Goal: Information Seeking & Learning: Learn about a topic

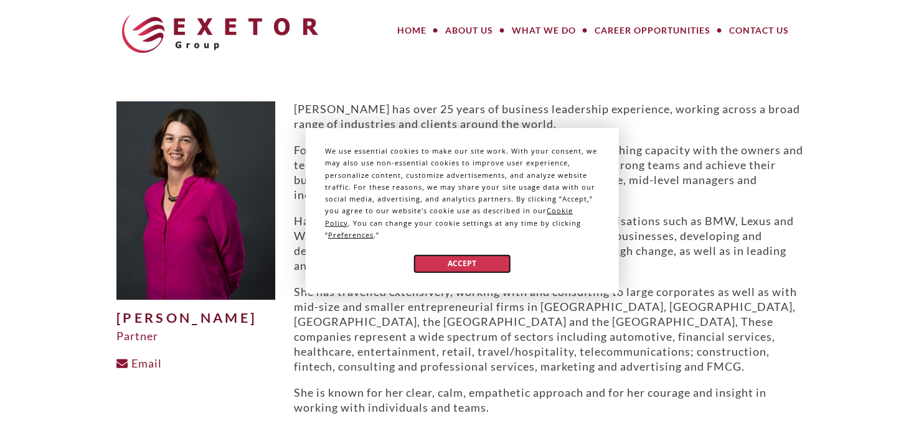
click at [469, 260] on button "Accept" at bounding box center [462, 264] width 96 height 18
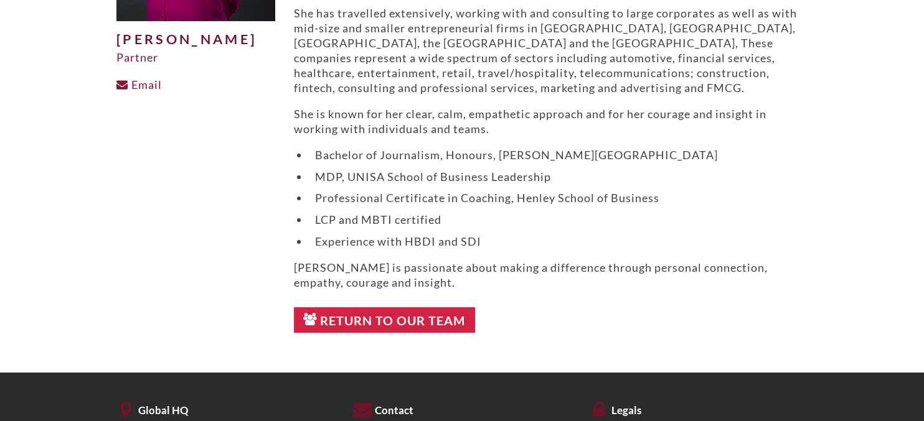
scroll to position [372, 0]
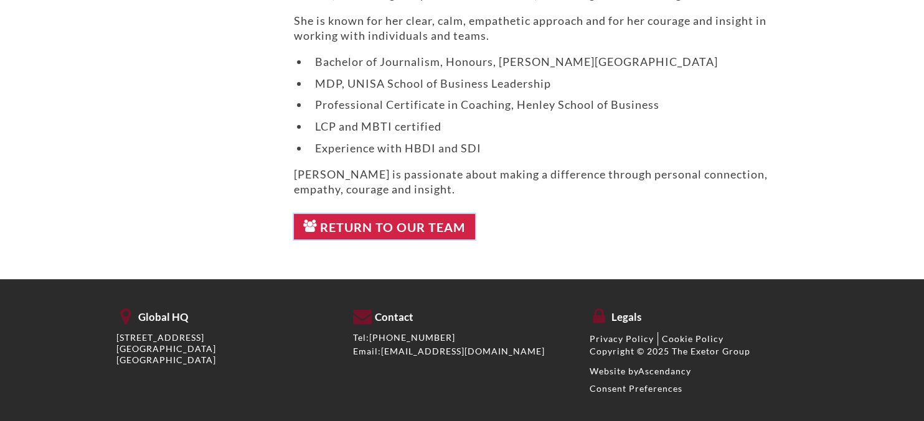
click at [392, 223] on link "Return to Our Team" at bounding box center [384, 227] width 181 height 26
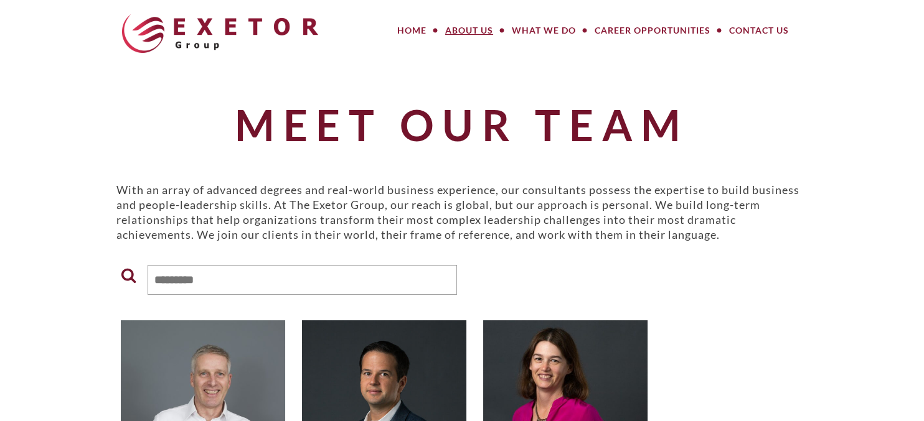
click at [472, 37] on link "About Us" at bounding box center [469, 30] width 67 height 25
click at [464, 26] on link "About Us" at bounding box center [469, 30] width 67 height 25
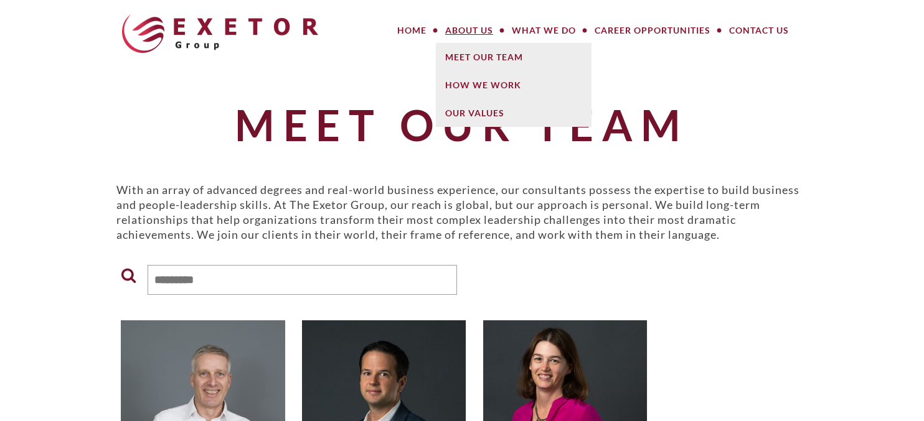
click at [330, 200] on p "With an array of advanced degrees and real-world business experience, our consu…" at bounding box center [461, 212] width 691 height 60
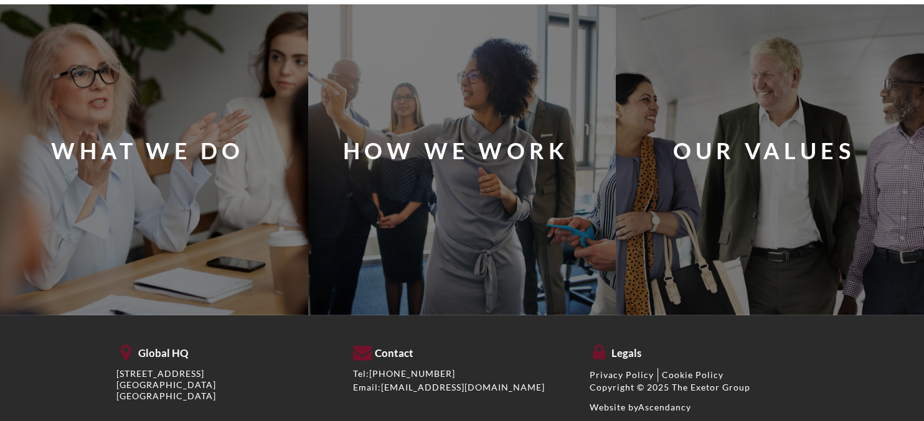
scroll to position [6140, 0]
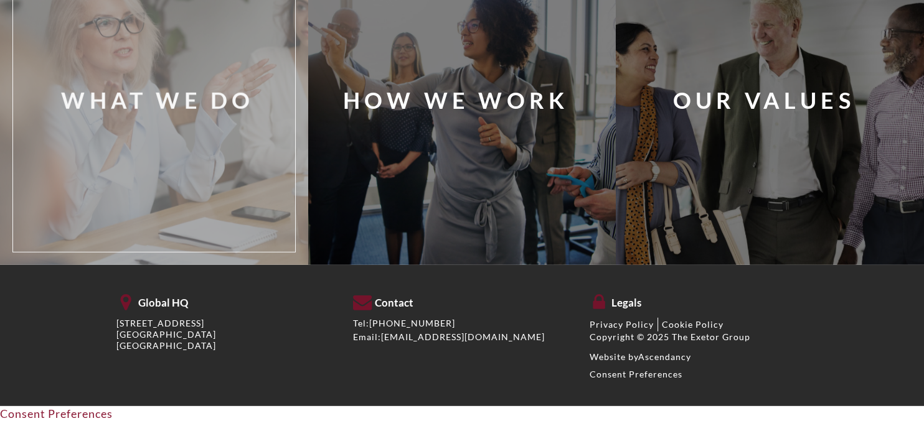
click at [128, 101] on div "What We Do" at bounding box center [157, 100] width 193 height 31
